Goal: Task Accomplishment & Management: Complete application form

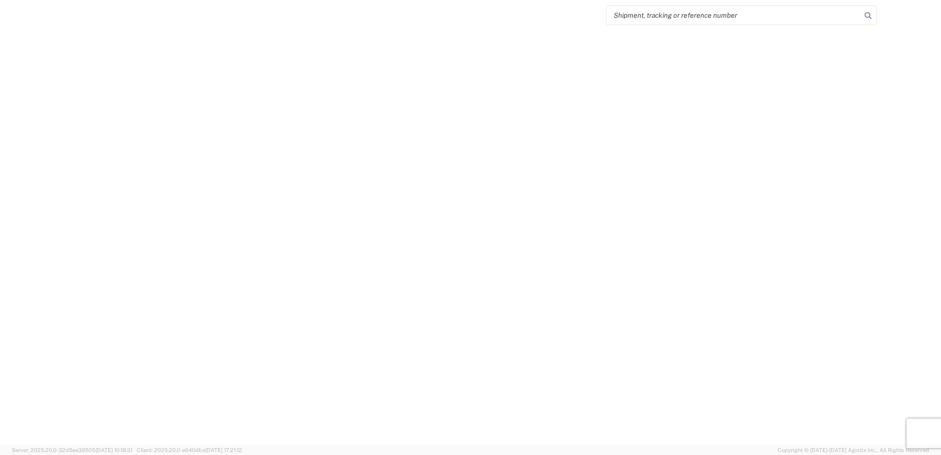
select select "FULL"
select select "LBS"
select select "IN"
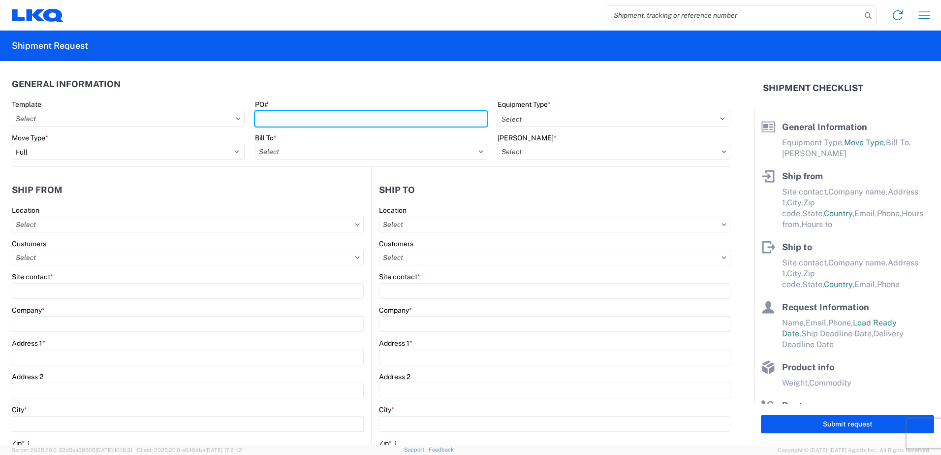
click at [293, 119] on input "PO#" at bounding box center [371, 119] width 233 height 16
type input "1-97977"
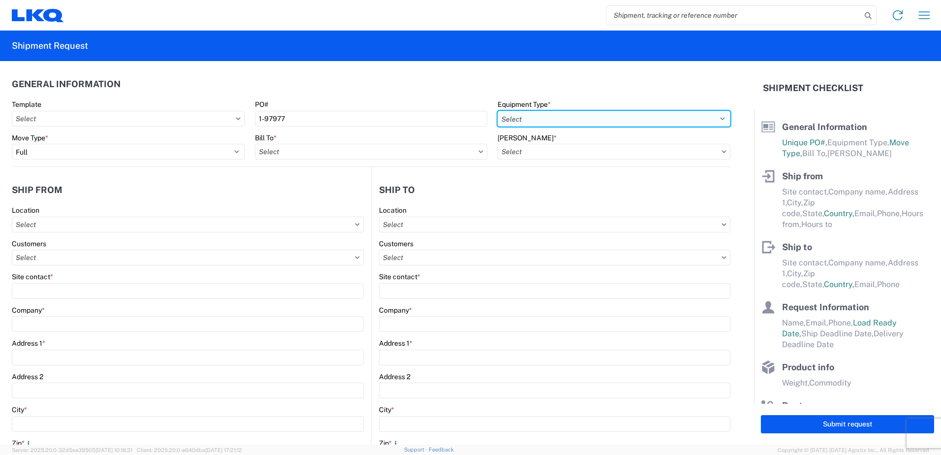
drag, startPoint x: 717, startPoint y: 118, endPoint x: 673, endPoint y: 118, distance: 43.3
click at [717, 118] on select "Select 53’ Dry Van Flatbed Dropdeck (van) Lowboy (flatbed) Rail" at bounding box center [614, 119] width 233 height 16
select select "STDV"
click at [498, 111] on select "Select 53’ Dry Van Flatbed Dropdeck (van) Lowboy (flatbed) Rail" at bounding box center [614, 119] width 233 height 16
click at [287, 153] on input "text" at bounding box center [371, 152] width 233 height 16
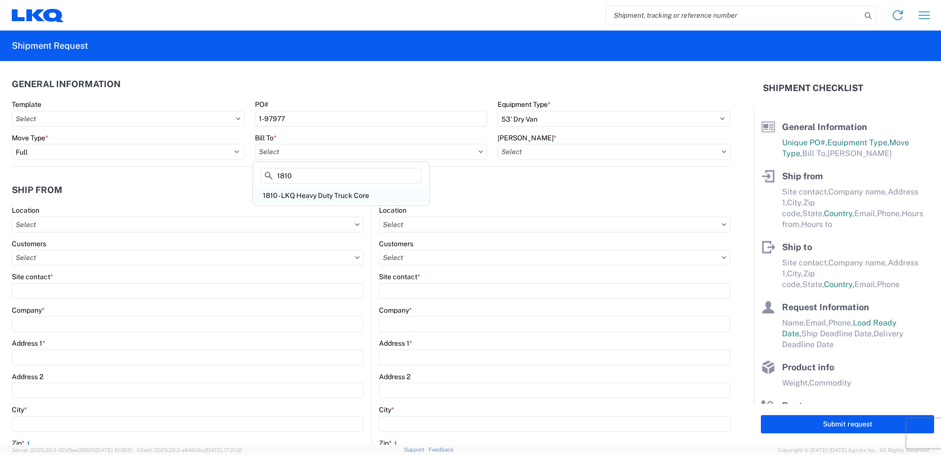
type input "1810"
click at [305, 196] on div "1810 - LKQ Heavy Duty Truck Core" at bounding box center [341, 196] width 172 height 16
type input "1810 - LKQ Heavy Duty Truck Core"
click at [507, 151] on input "text" at bounding box center [614, 152] width 233 height 16
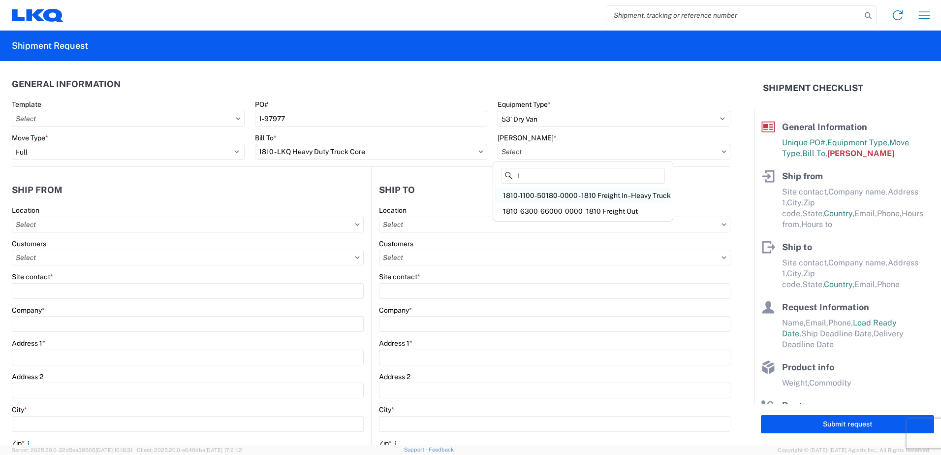
type input "1"
click at [572, 196] on div "1810-1100-50180-0000 - 1810 Freight In - Heavy Truck" at bounding box center [583, 196] width 176 height 16
type input "1810-1100-50180-0000 - 1810 Freight In - Heavy Truck"
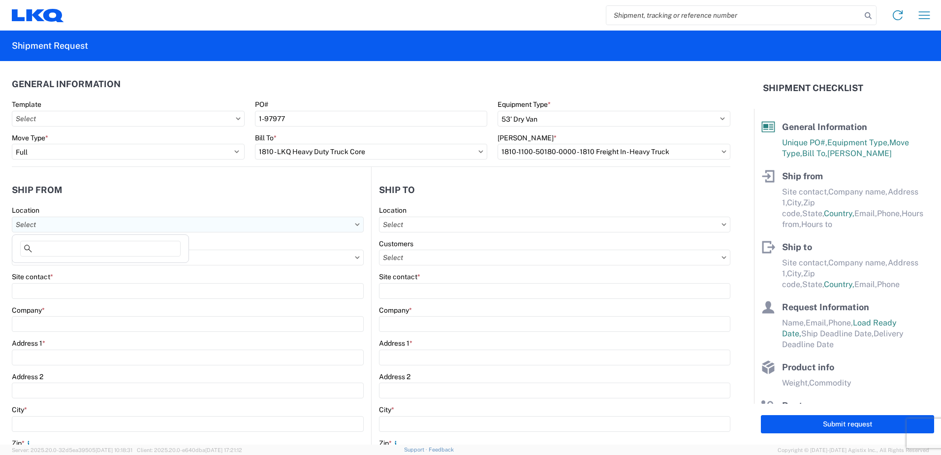
click at [45, 224] on input "text" at bounding box center [188, 225] width 352 height 16
type input "1813"
click at [98, 266] on div "1813 - LKQ Heavy Truck - Tampa Truck Salvage" at bounding box center [100, 268] width 172 height 16
type input "1813 - LKQ Heavy Truck - Tampa Truck Salvage"
type input "LKQ Corporation"
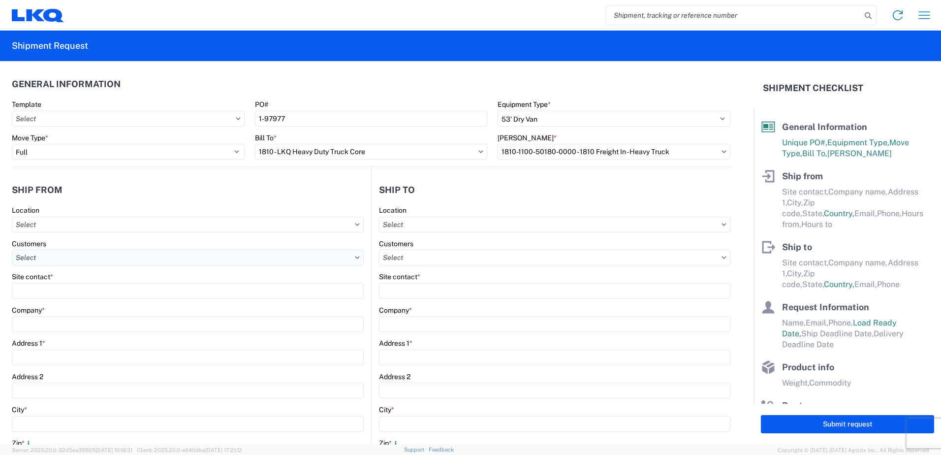
type input "[STREET_ADDRESS]"
type input "[GEOGRAPHIC_DATA]"
type input "33619"
select select "FL"
select select "US"
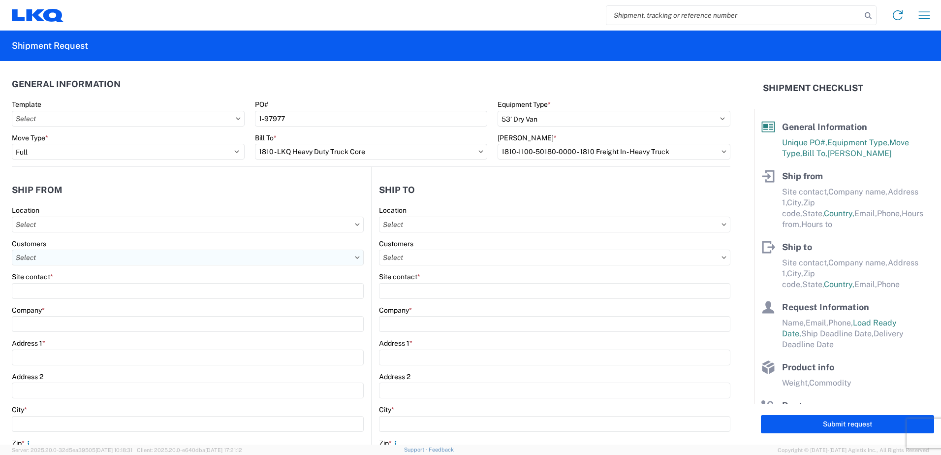
type input "07:00"
type input "17:00"
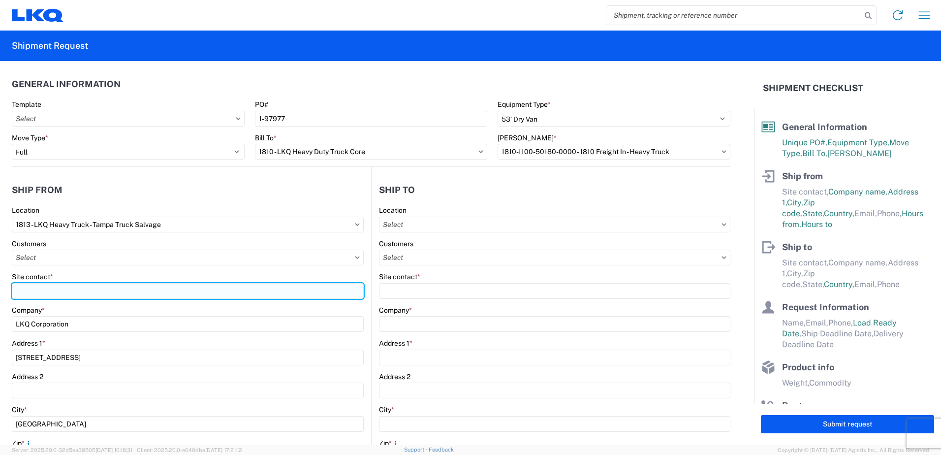
click at [22, 289] on input "Site contact *" at bounding box center [188, 291] width 352 height 16
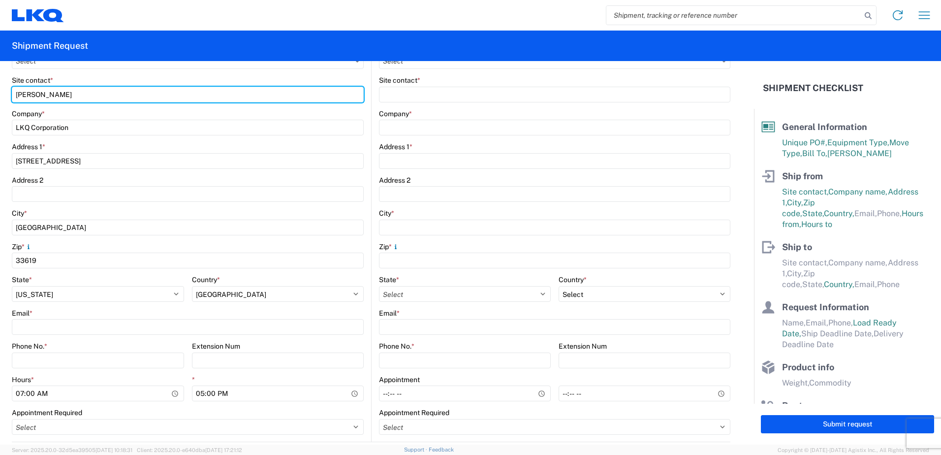
scroll to position [197, 0]
type input "[PERSON_NAME]"
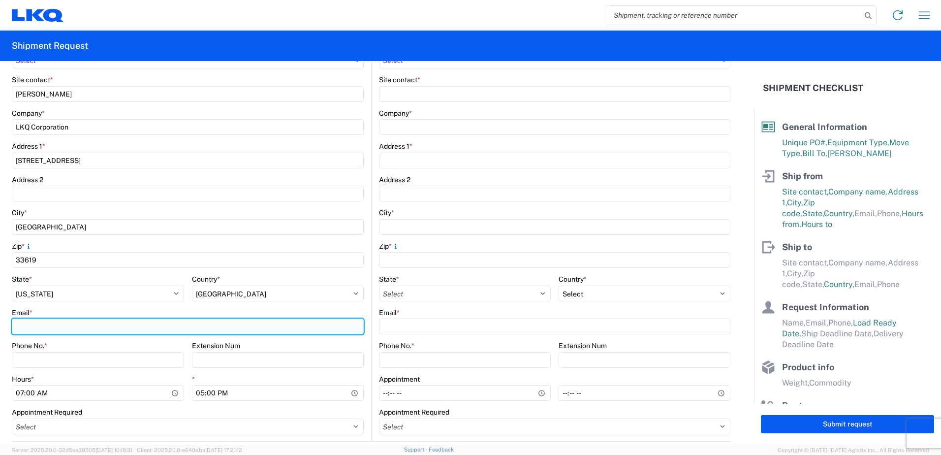
click at [41, 326] on input "Email *" at bounding box center [188, 327] width 352 height 16
type input "[EMAIL_ADDRESS][DOMAIN_NAME]"
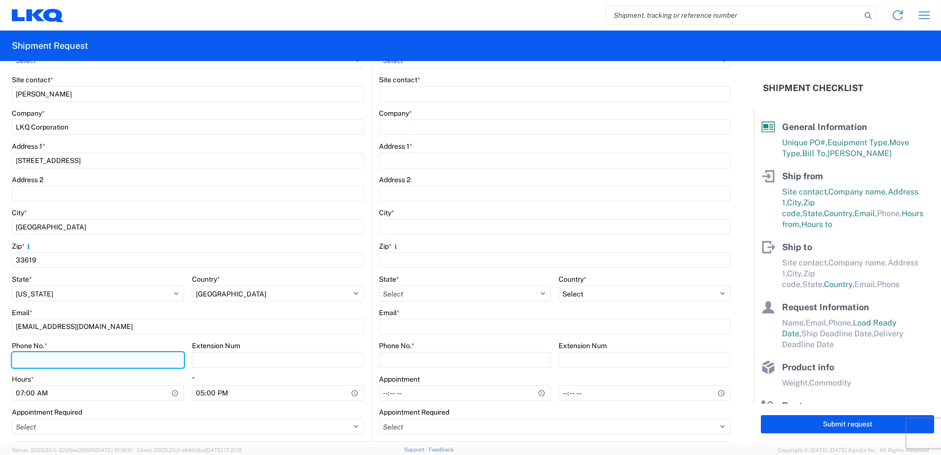
click at [26, 359] on input "Phone No. *" at bounding box center [98, 360] width 172 height 16
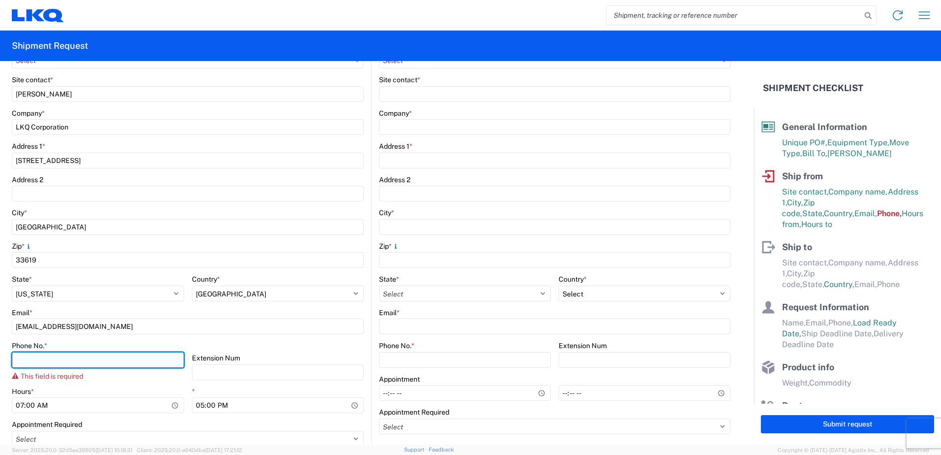
click at [30, 363] on input "Phone No. *" at bounding box center [98, 360] width 172 height 16
paste input "[PHONE_NUMBER]"
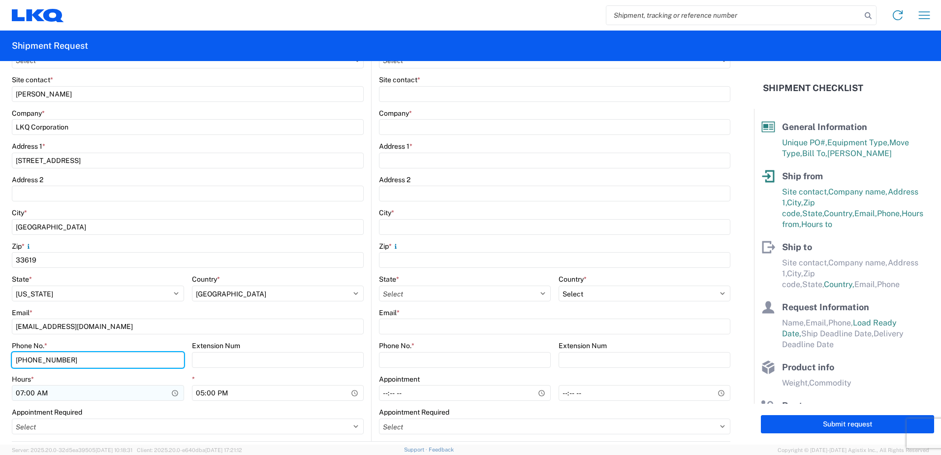
type input "[PHONE_NUMBER]"
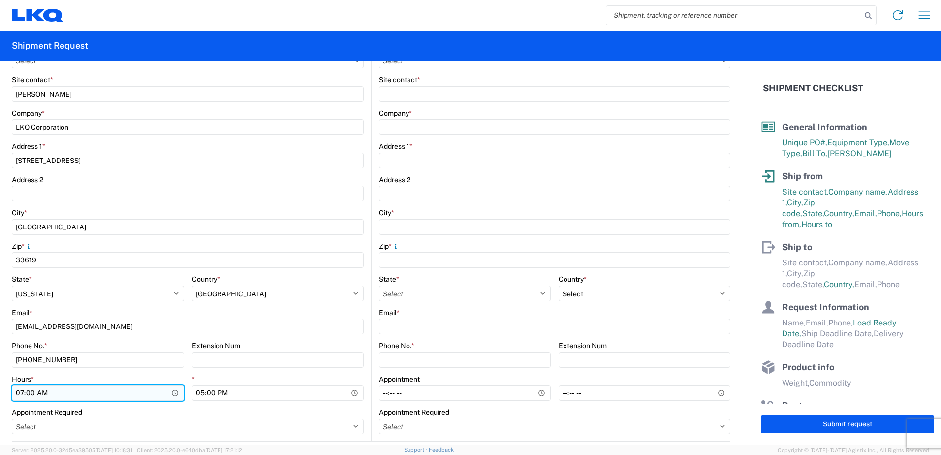
click at [22, 392] on input "07:00" at bounding box center [98, 393] width 172 height 16
type input "08:00"
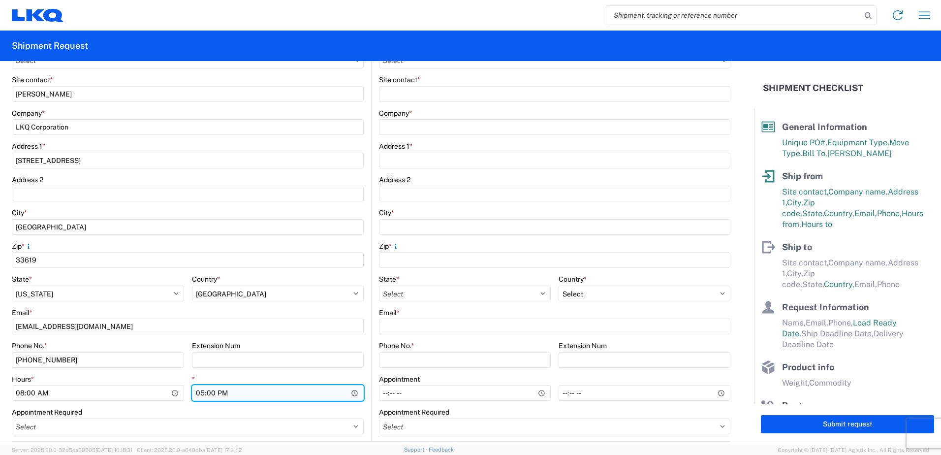
click at [199, 393] on input "17:00" at bounding box center [278, 393] width 172 height 16
type input "15:00"
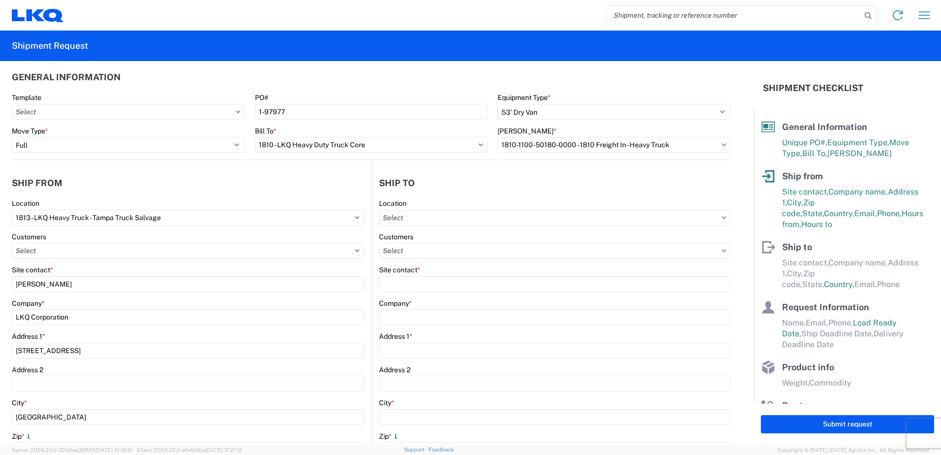
scroll to position [0, 0]
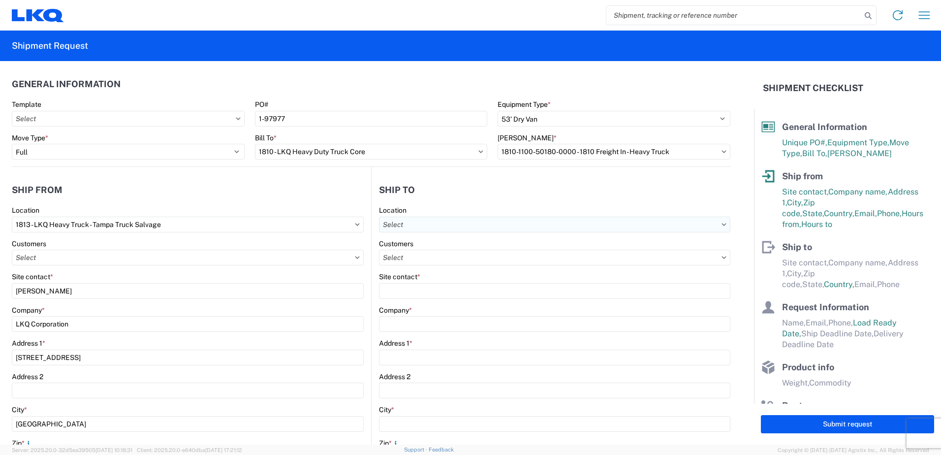
click at [411, 224] on input "text" at bounding box center [554, 225] width 351 height 16
type input "1810"
click at [446, 269] on div "1810 - LKQ Heavy Duty Truck Core" at bounding box center [464, 268] width 172 height 16
type input "1810 - LKQ Heavy Duty Truck Core"
type input "LKQ Corporation"
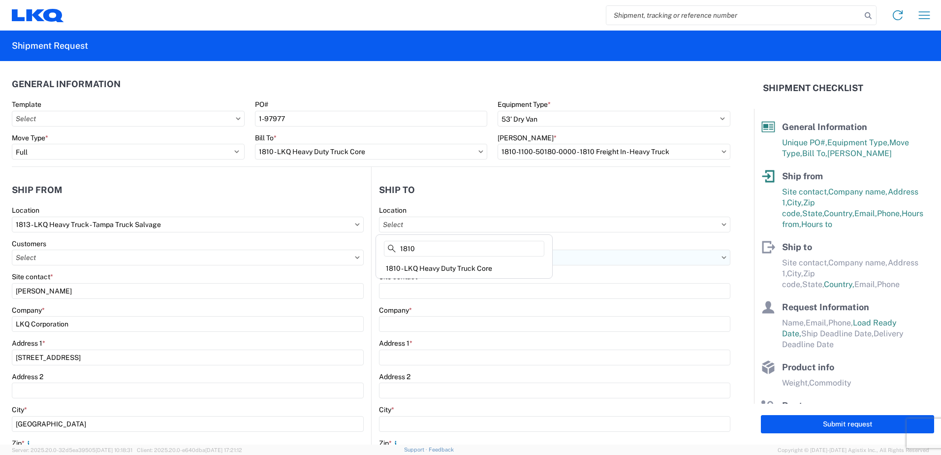
type input "[STREET_ADDRESS]"
type input "Lansing"
type input "60438"
select select "US"
type input "07:30"
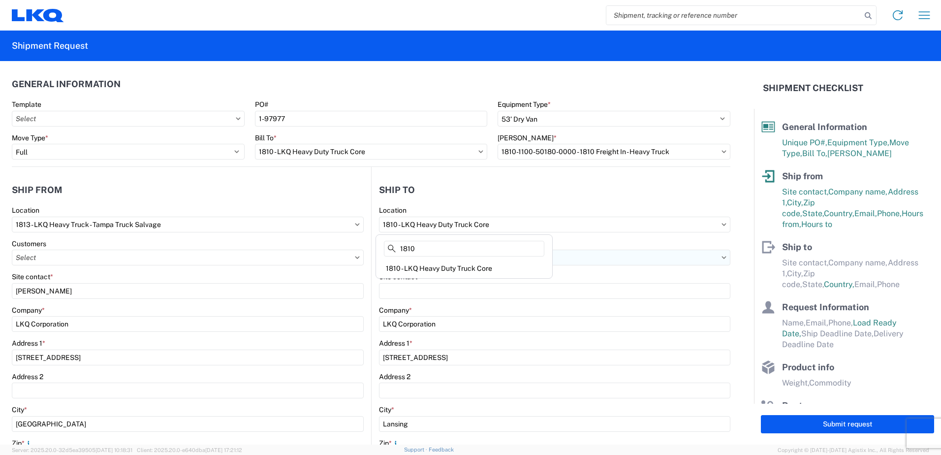
type input "17:00"
select select
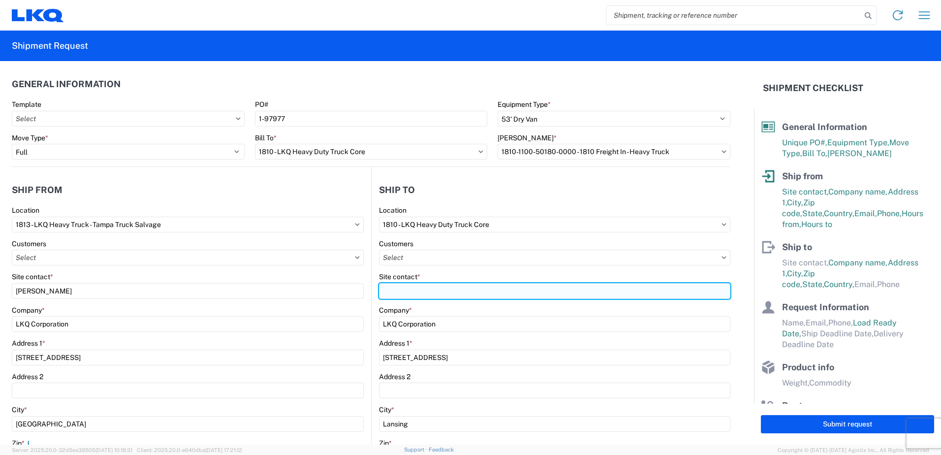
click at [389, 292] on input "Site contact *" at bounding box center [554, 291] width 351 height 16
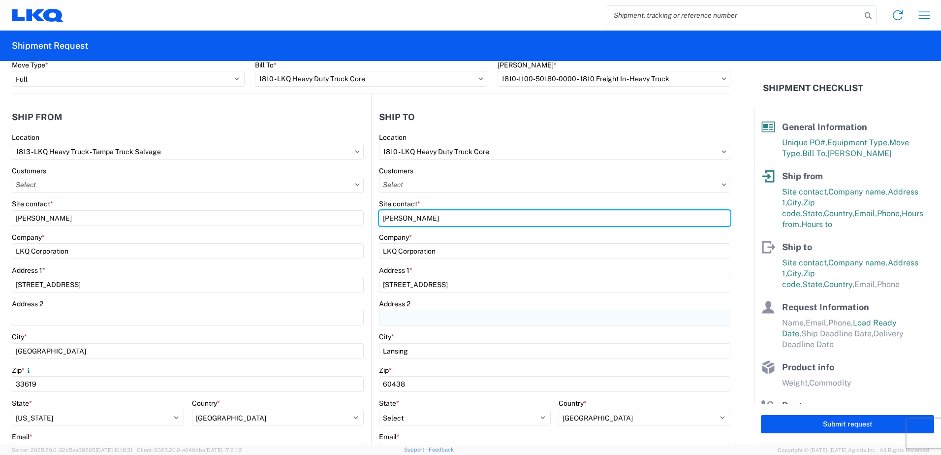
scroll to position [148, 0]
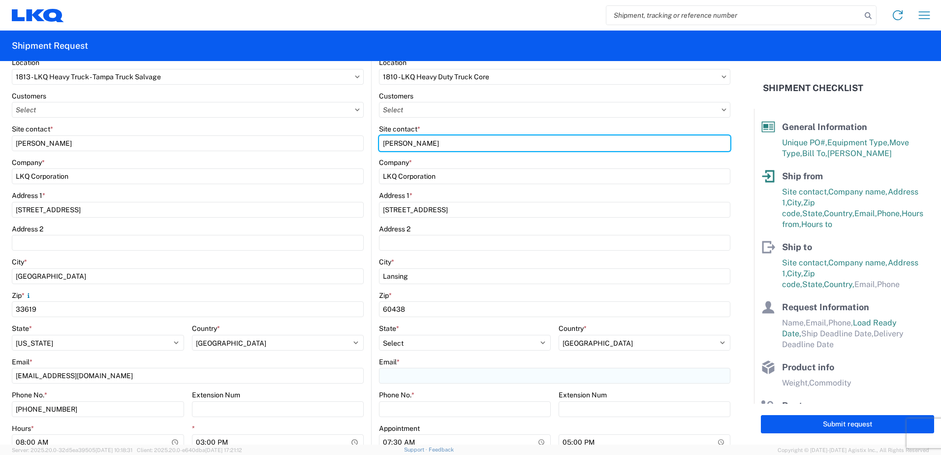
type input "[PERSON_NAME]"
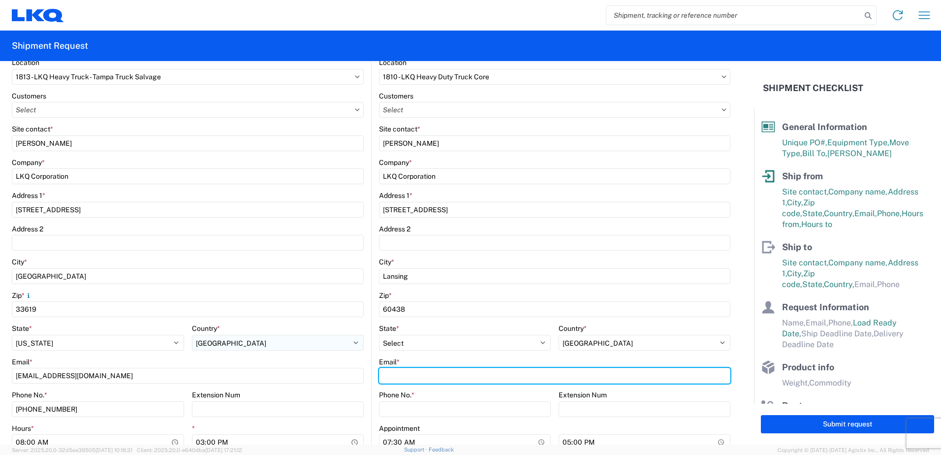
drag, startPoint x: 387, startPoint y: 371, endPoint x: 321, endPoint y: 342, distance: 72.1
click at [387, 371] on input "Email *" at bounding box center [554, 376] width 351 height 16
type input "[EMAIL_ADDRESS][DOMAIN_NAME]"
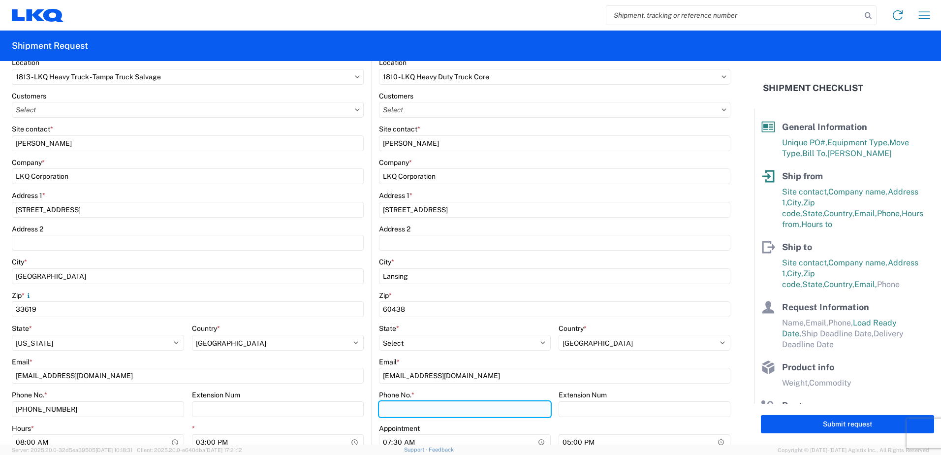
click at [390, 410] on input "Phone No. *" at bounding box center [465, 409] width 172 height 16
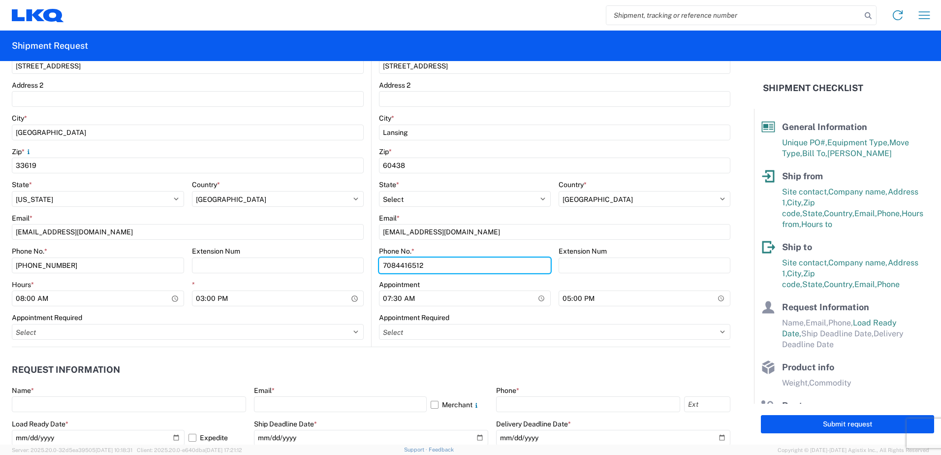
scroll to position [295, 0]
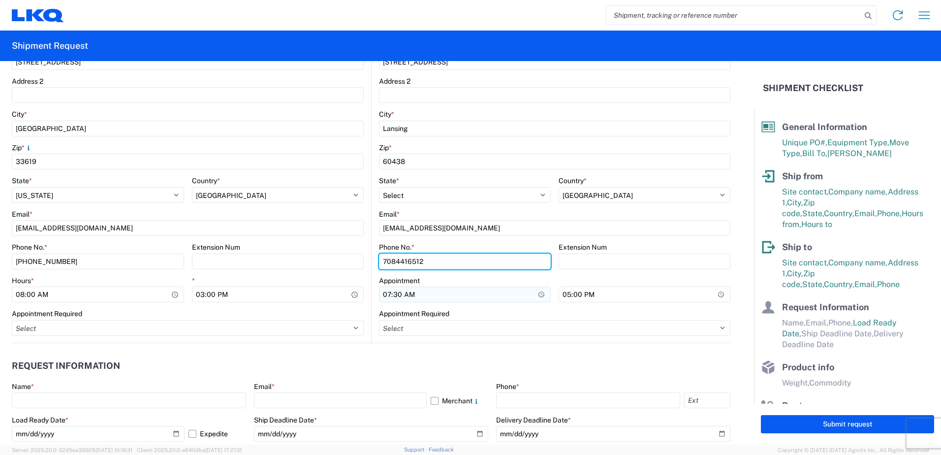
type input "7084416512"
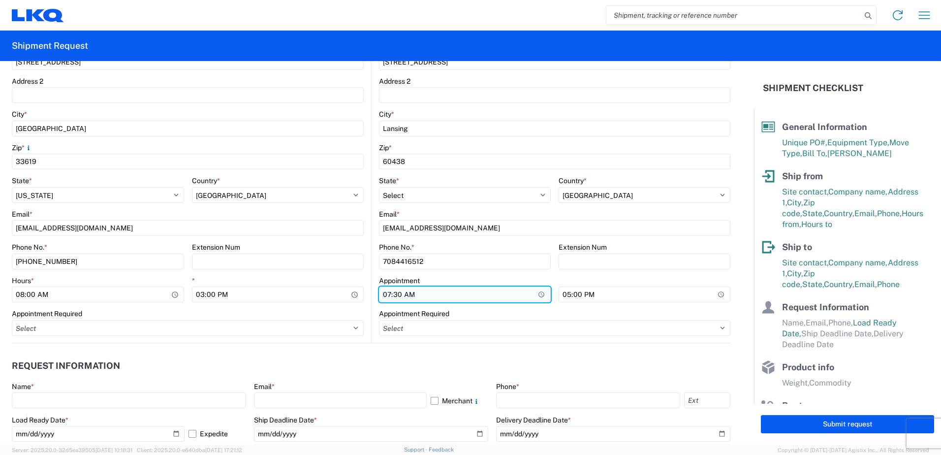
click at [382, 294] on input "07:30" at bounding box center [465, 295] width 172 height 16
type input "08:00"
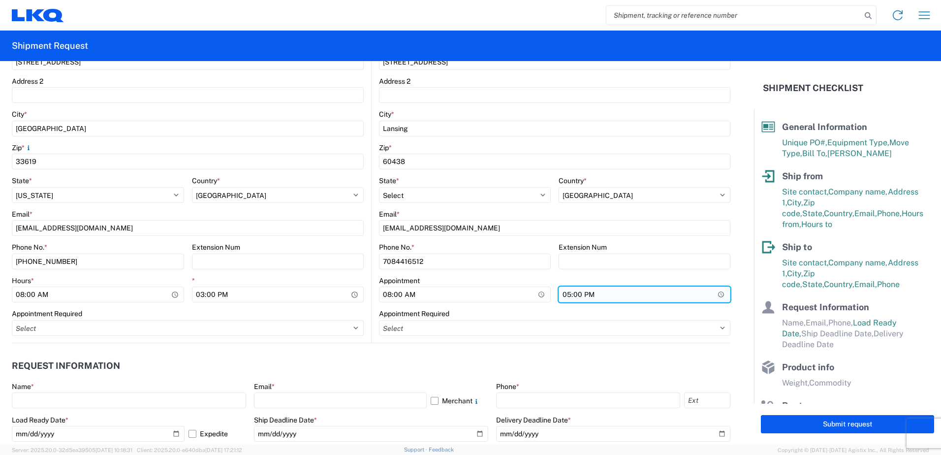
drag, startPoint x: 564, startPoint y: 294, endPoint x: 552, endPoint y: 287, distance: 13.9
click at [563, 294] on input "17:00" at bounding box center [645, 295] width 172 height 16
type input "15:00"
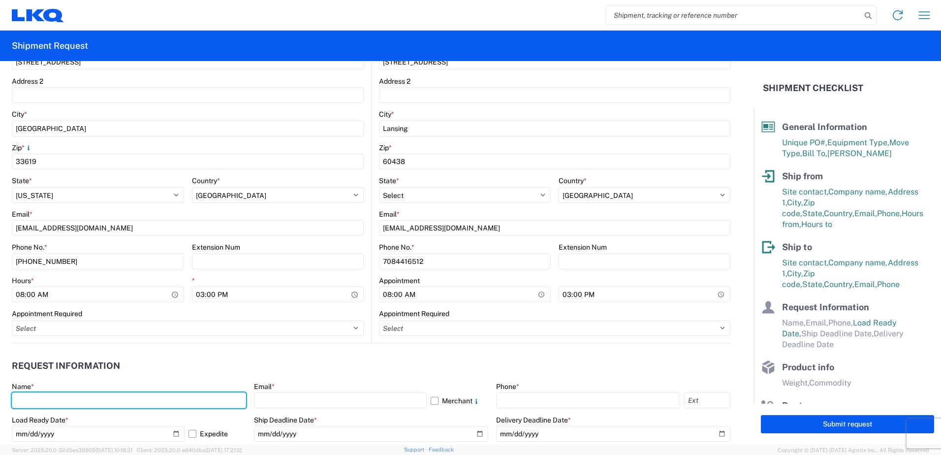
drag, startPoint x: 30, startPoint y: 402, endPoint x: 23, endPoint y: 391, distance: 13.1
click at [30, 402] on input "text" at bounding box center [129, 400] width 234 height 16
type input "[PERSON_NAME]"
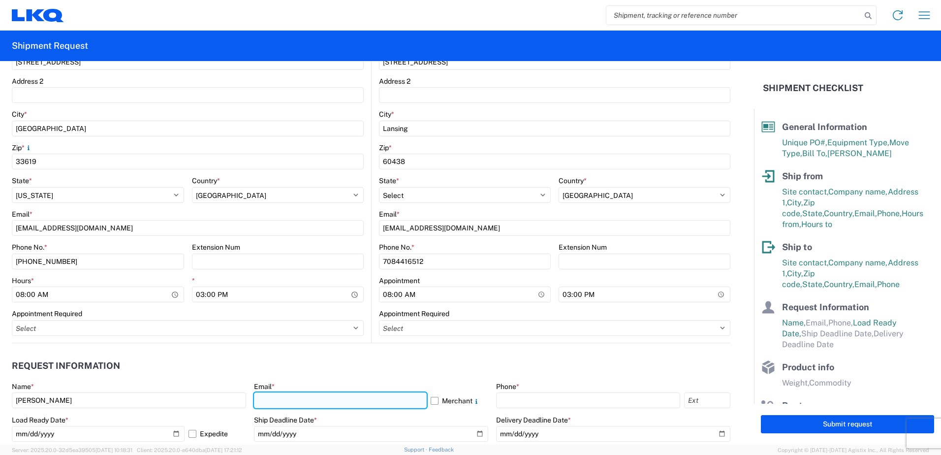
click at [266, 399] on input "text" at bounding box center [340, 400] width 173 height 16
type input "[EMAIL_ADDRESS][DOMAIN_NAME]"
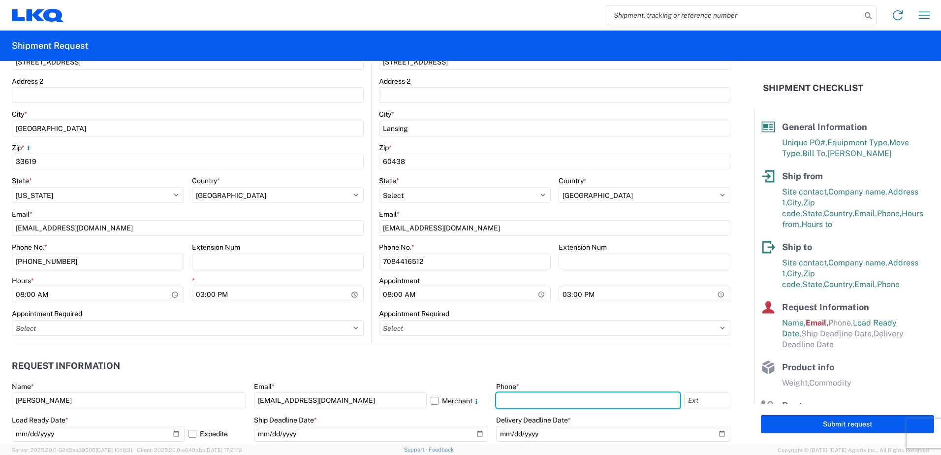
type input "4176303148"
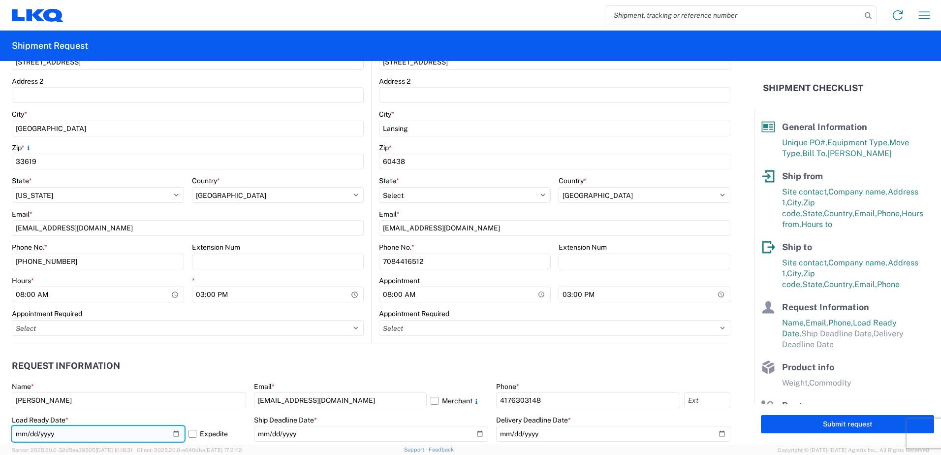
click at [173, 434] on input "[DATE]" at bounding box center [98, 434] width 173 height 16
type input "[DATE]"
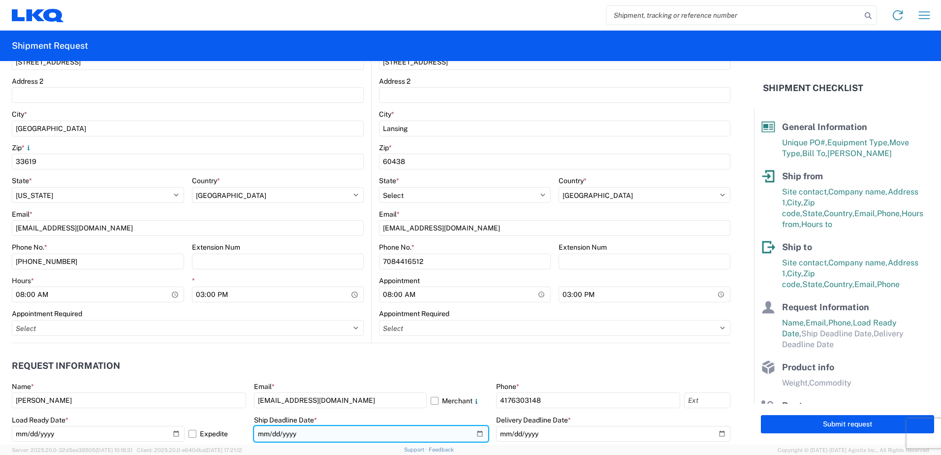
click at [475, 434] on input "date" at bounding box center [371, 434] width 234 height 16
type input "[DATE]"
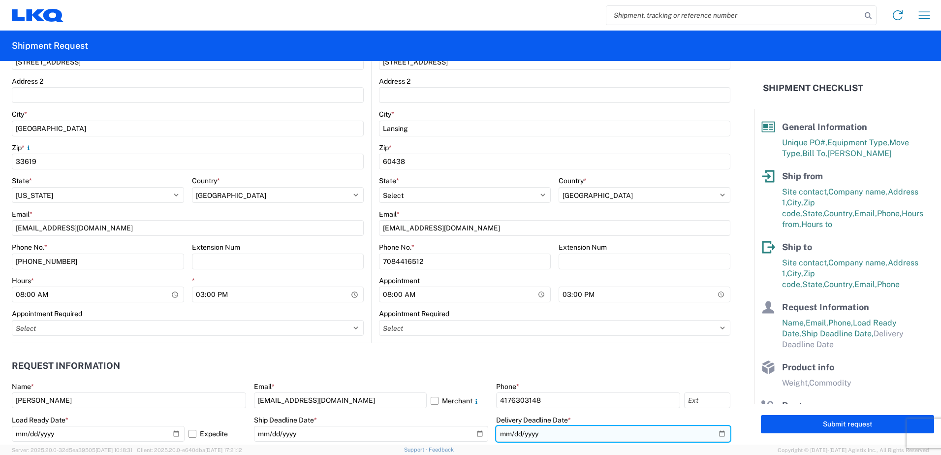
click at [713, 435] on input "date" at bounding box center [613, 434] width 234 height 16
type input "[DATE]"
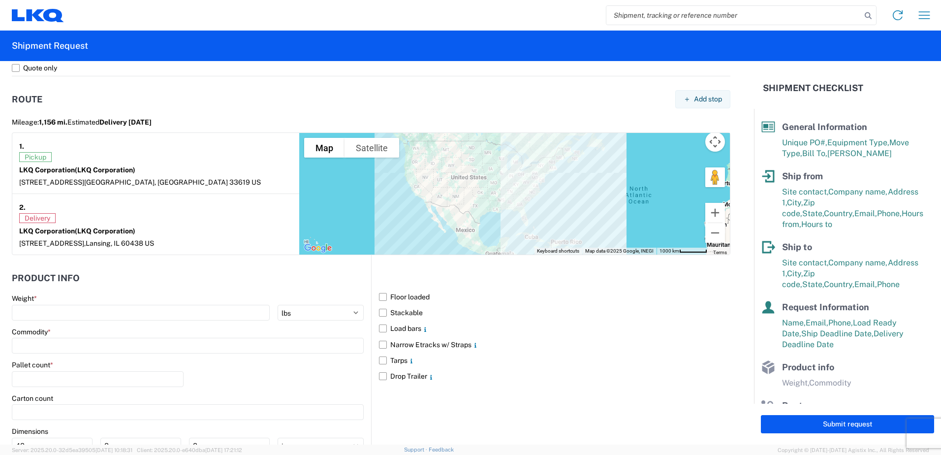
scroll to position [837, 0]
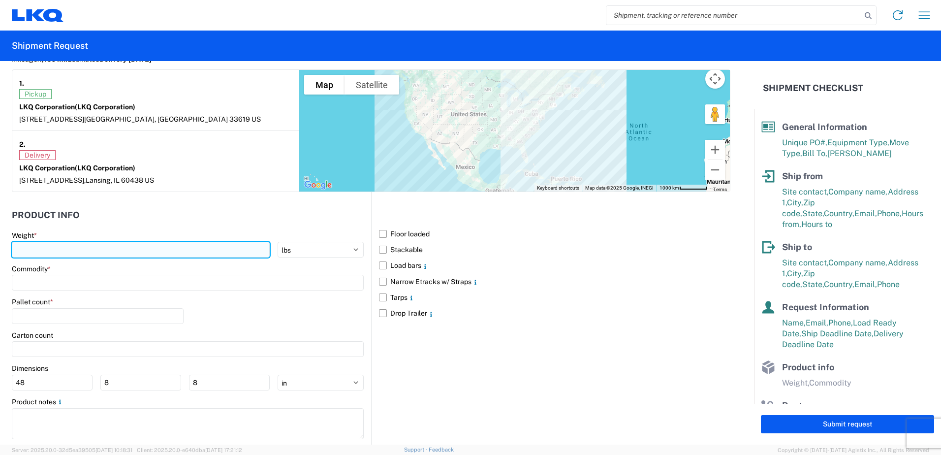
click at [62, 247] on input "number" at bounding box center [141, 250] width 258 height 16
type input "42000"
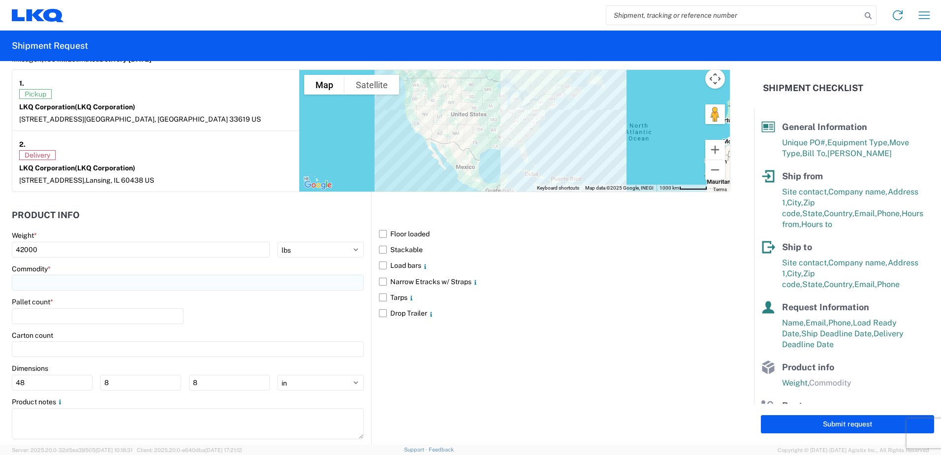
click at [46, 284] on input at bounding box center [188, 283] width 352 height 16
type input "en"
click at [56, 327] on div "Engines, Transmissions" at bounding box center [100, 327] width 172 height 16
type input "Engines, Transmissions"
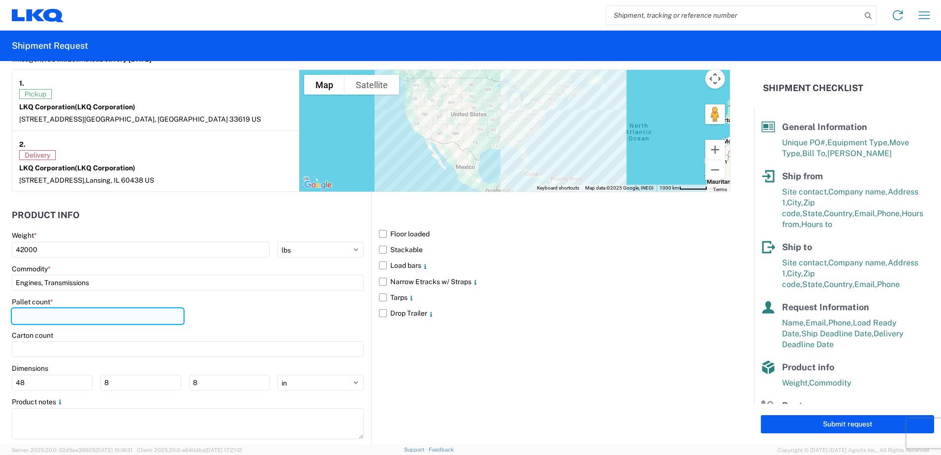
drag, startPoint x: 31, startPoint y: 318, endPoint x: 16, endPoint y: 320, distance: 15.1
click at [33, 316] on input "number" at bounding box center [98, 316] width 172 height 16
type input "20"
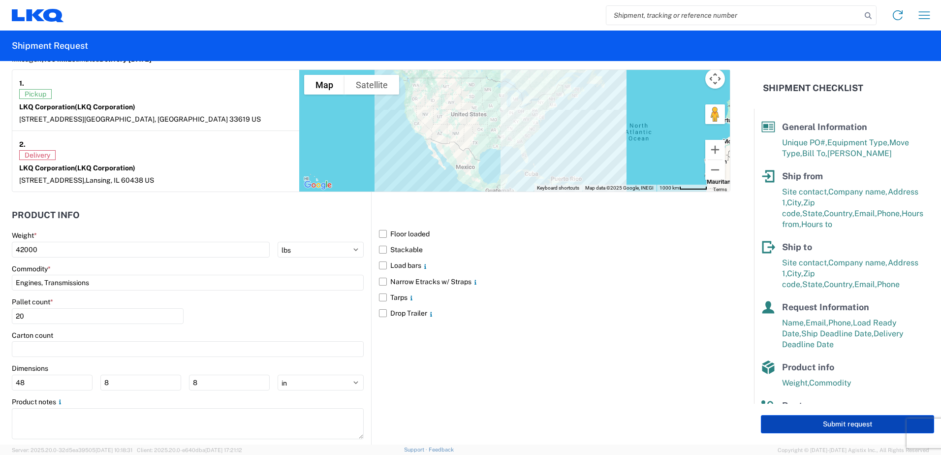
click at [809, 428] on button "Submit request" at bounding box center [847, 424] width 173 height 18
